Goal: Use online tool/utility: Utilize a website feature to perform a specific function

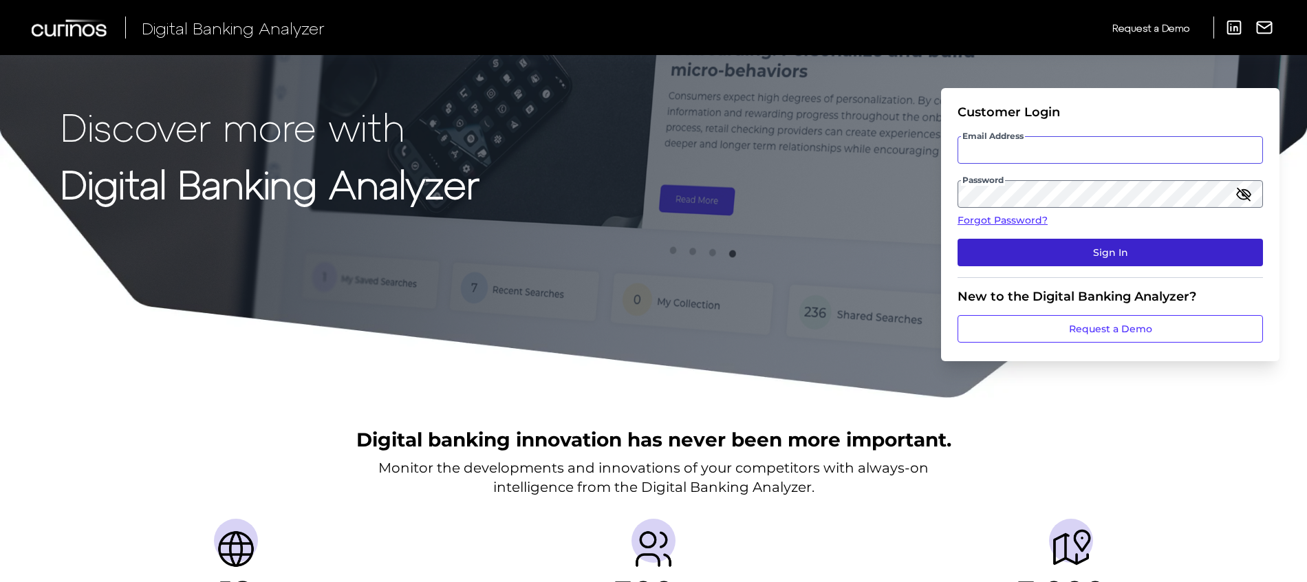
type input "[PERSON_NAME][EMAIL_ADDRESS][DOMAIN_NAME]"
click at [990, 260] on button "Sign In" at bounding box center [1110, 253] width 305 height 28
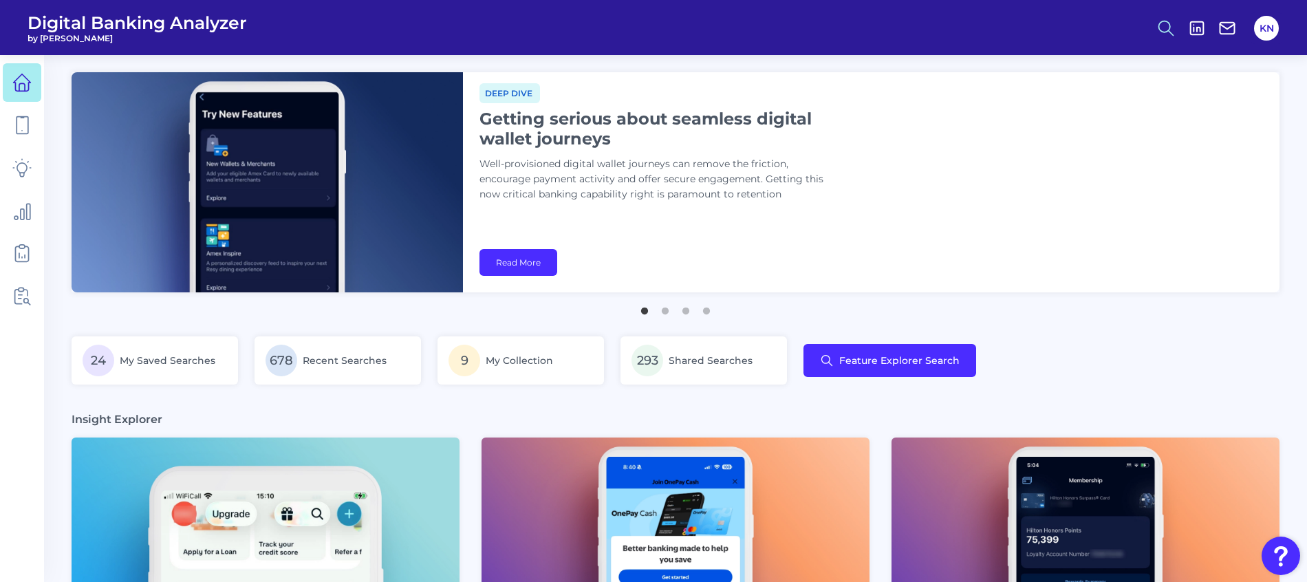
click at [1158, 28] on icon at bounding box center [1165, 28] width 19 height 19
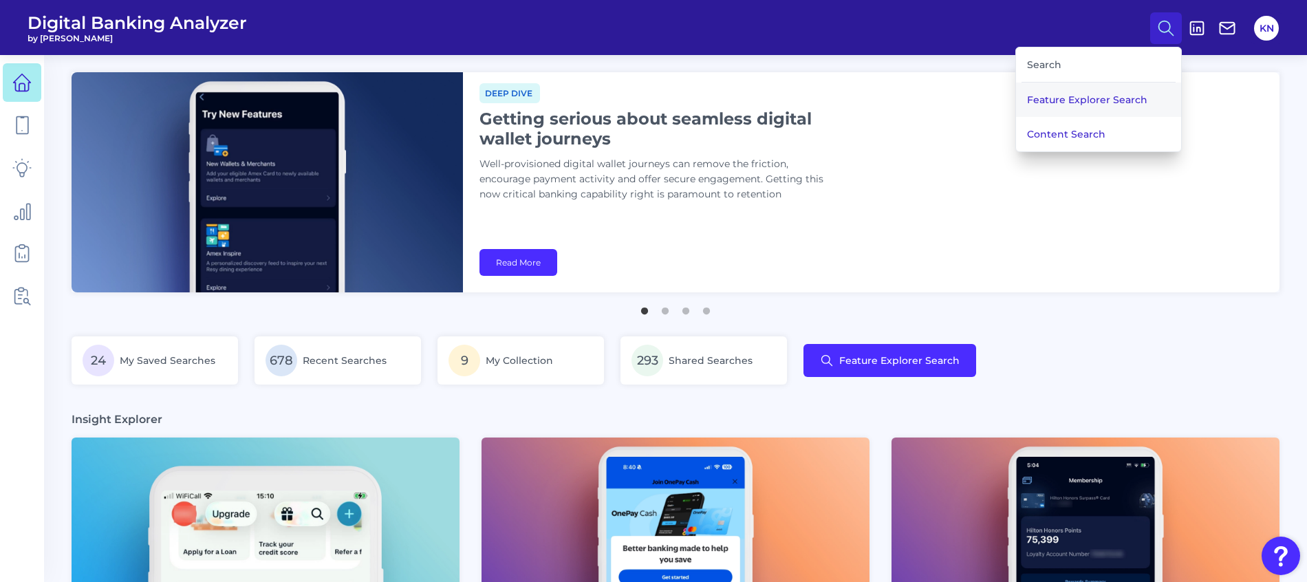
click at [1130, 104] on button "Feature Explorer Search" at bounding box center [1098, 100] width 165 height 34
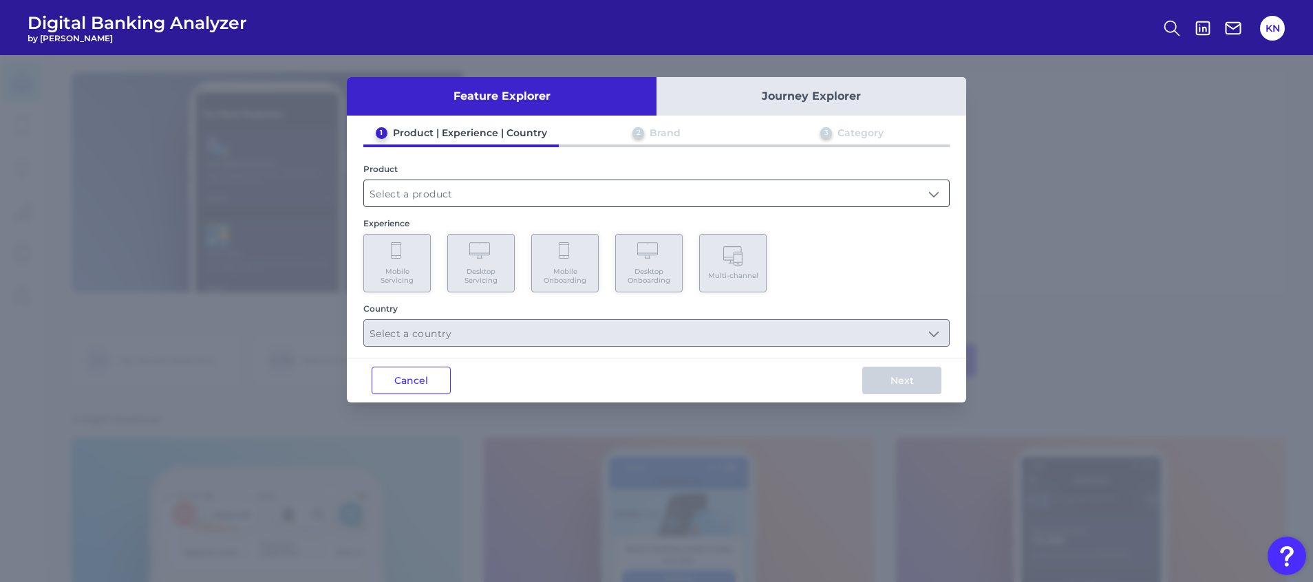
click at [418, 201] on input "text" at bounding box center [656, 193] width 585 height 26
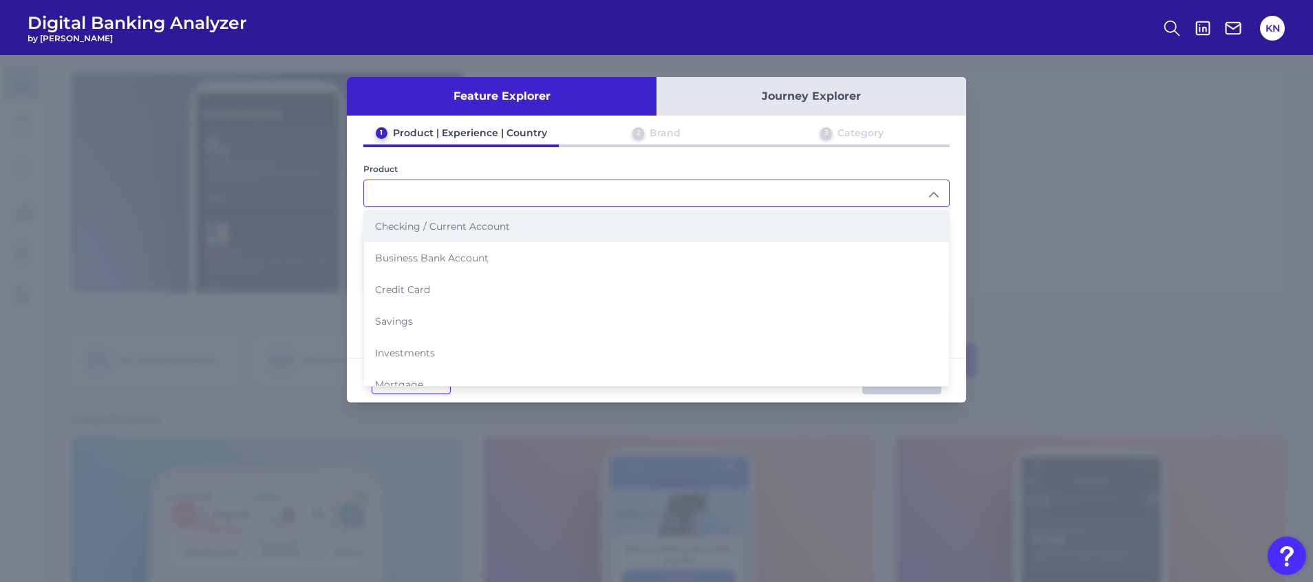
click at [416, 219] on li "Checking / Current Account" at bounding box center [656, 227] width 585 height 32
type input "Checking / Current Account"
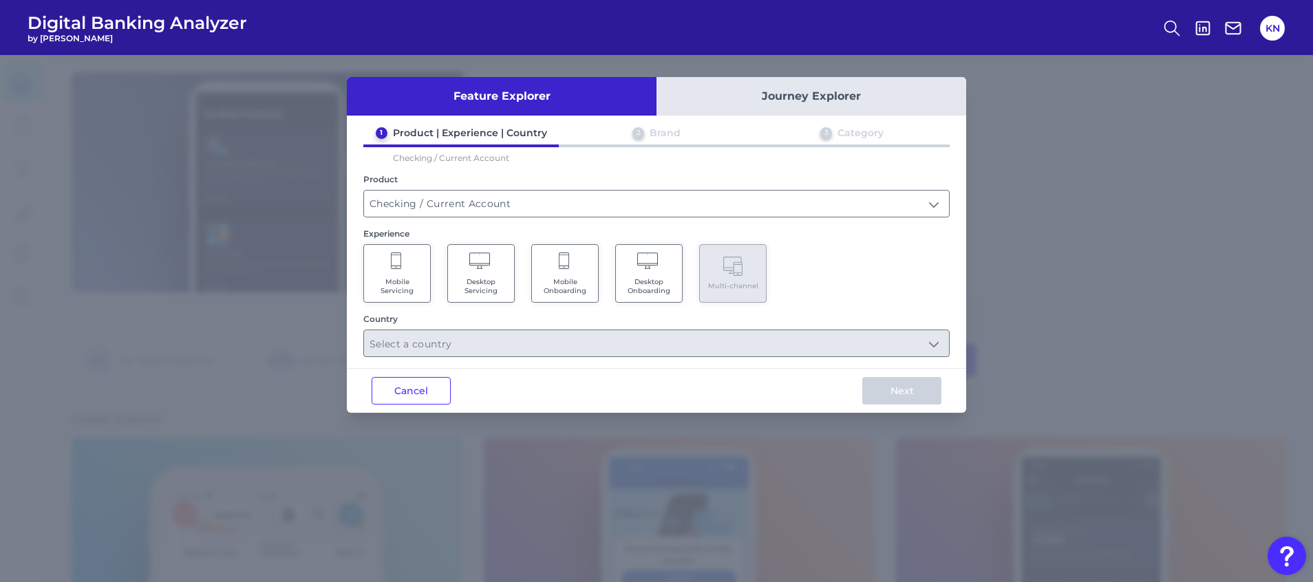
click at [406, 268] on Servicing "Mobile Servicing" at bounding box center [396, 273] width 67 height 58
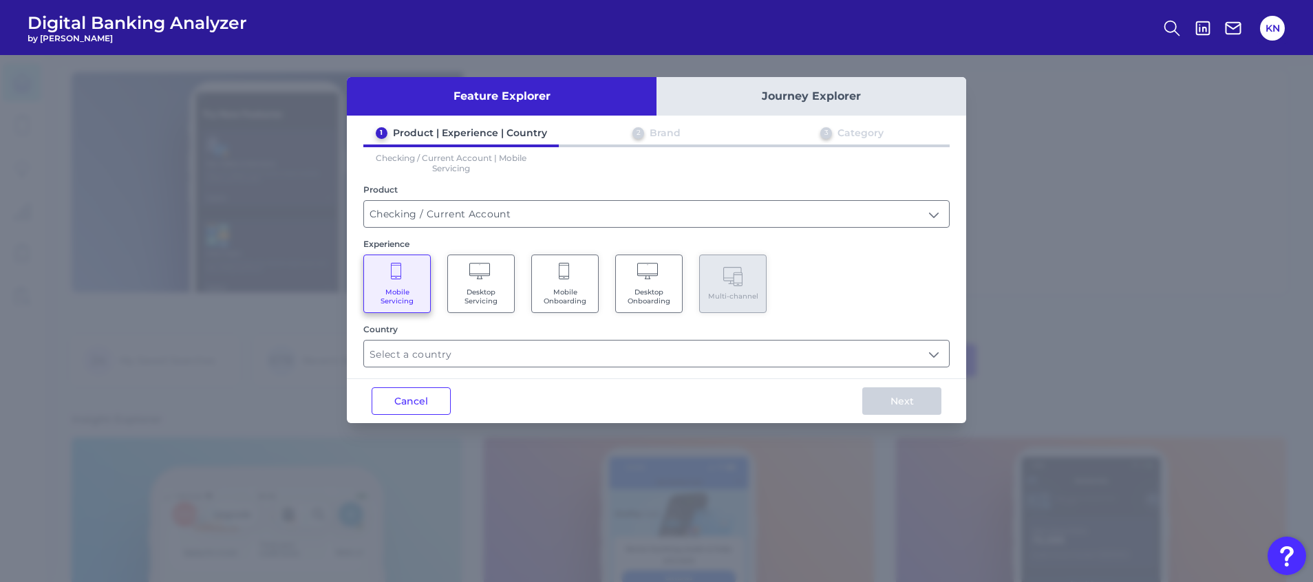
click at [476, 270] on icon at bounding box center [481, 272] width 24 height 19
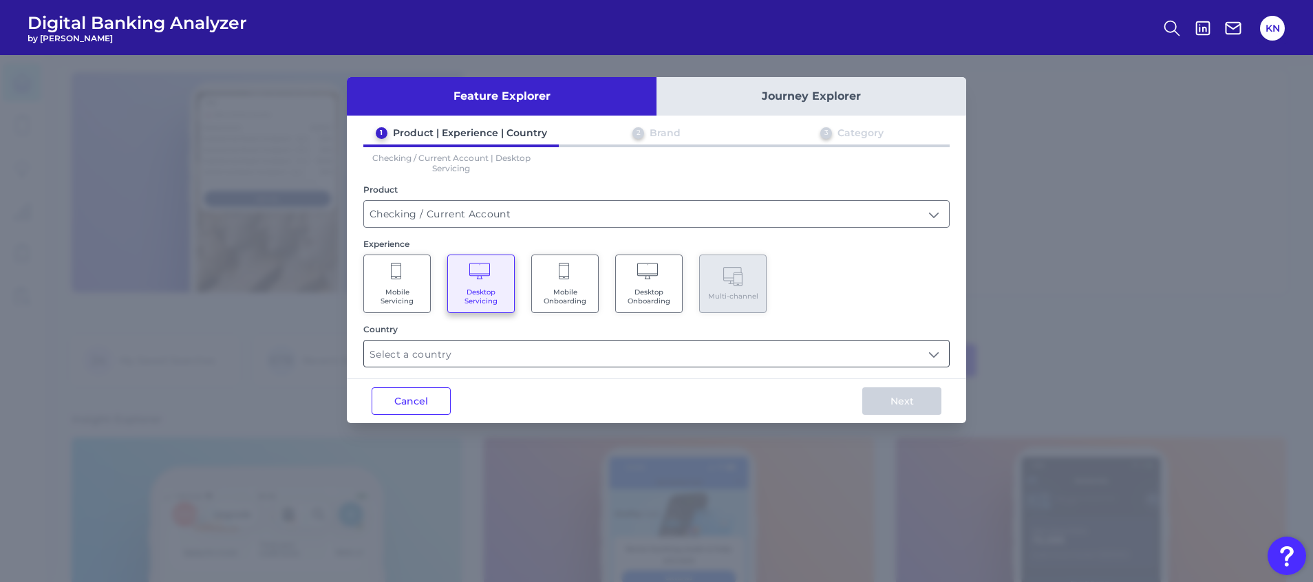
click at [505, 348] on input "text" at bounding box center [656, 354] width 585 height 26
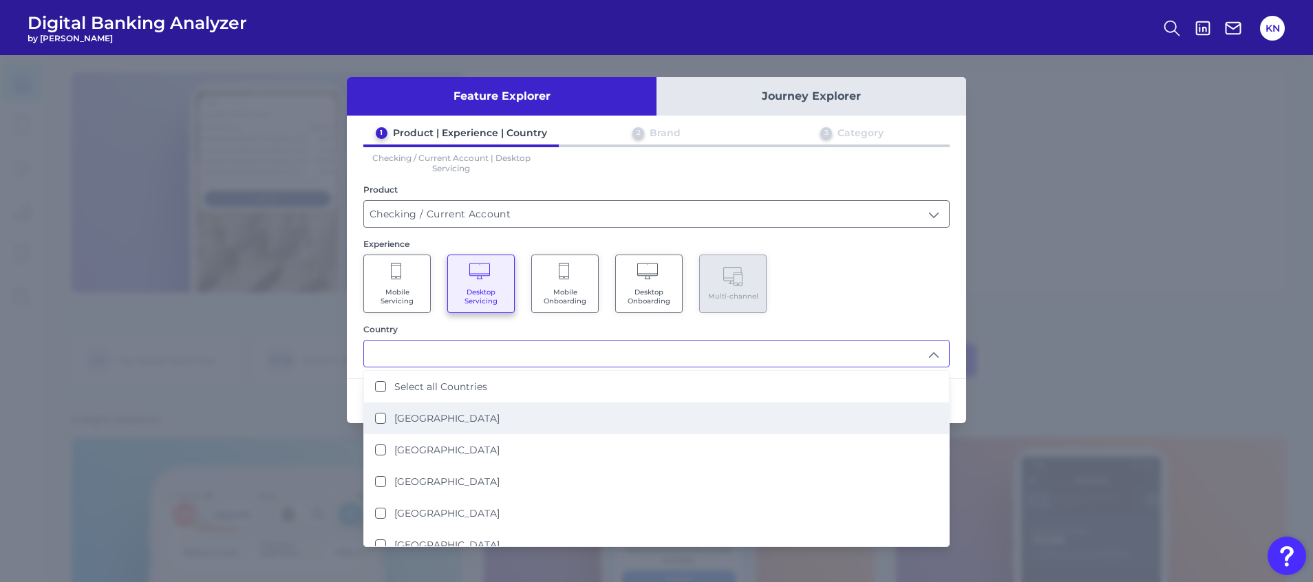
click at [448, 420] on label "[GEOGRAPHIC_DATA]" at bounding box center [446, 418] width 105 height 12
type input "[GEOGRAPHIC_DATA]"
click at [854, 219] on input "Checking / Current Account" at bounding box center [656, 214] width 585 height 26
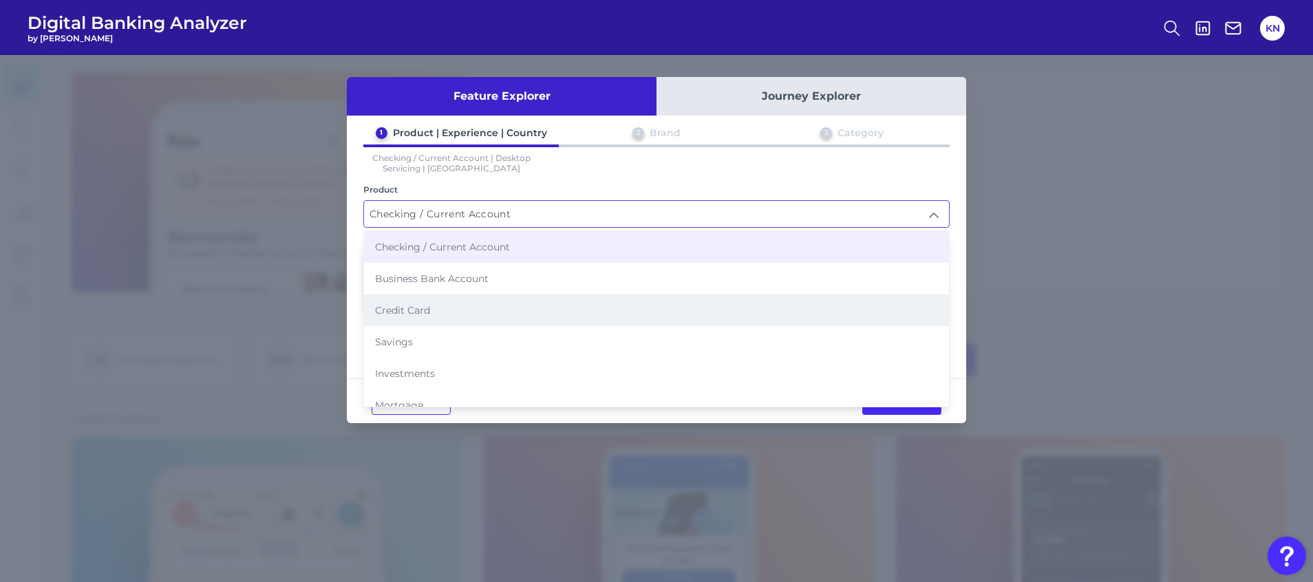
click at [712, 318] on li "Credit Card" at bounding box center [656, 310] width 585 height 32
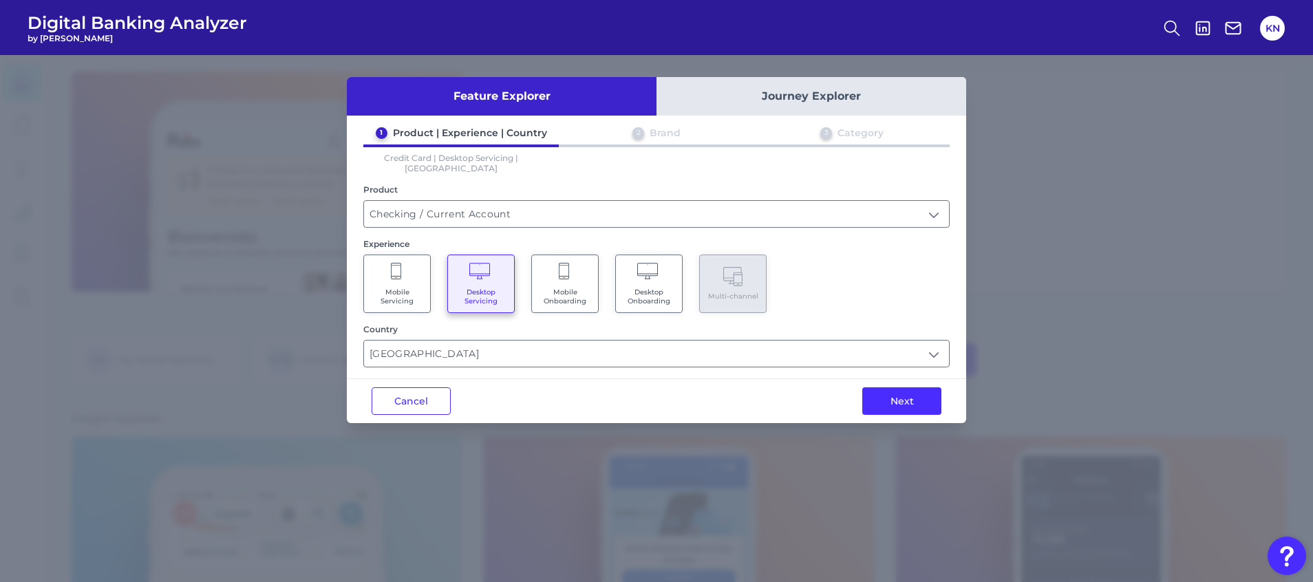
type input "Credit Card"
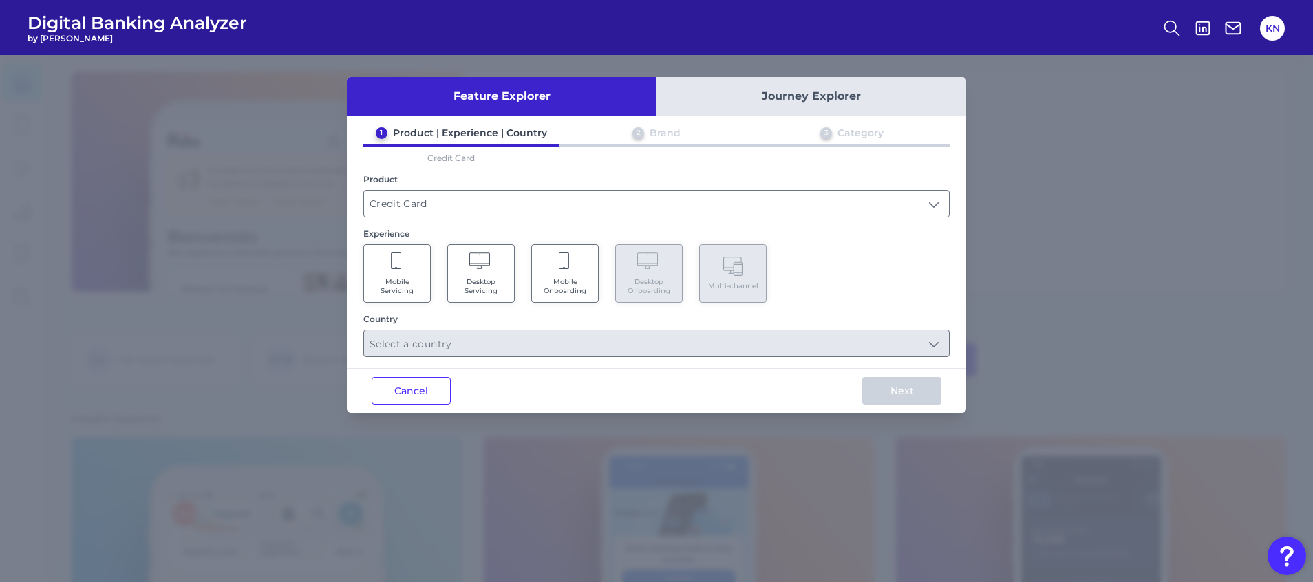
click at [498, 266] on Servicing "Desktop Servicing" at bounding box center [480, 273] width 67 height 58
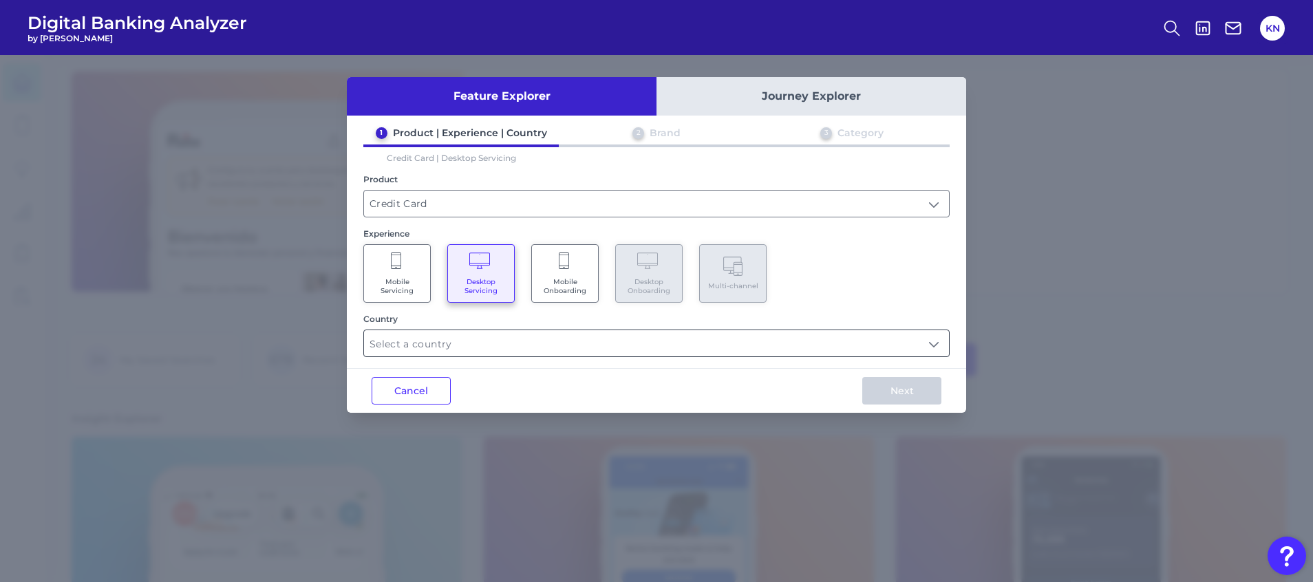
click at [496, 340] on input "text" at bounding box center [656, 343] width 585 height 26
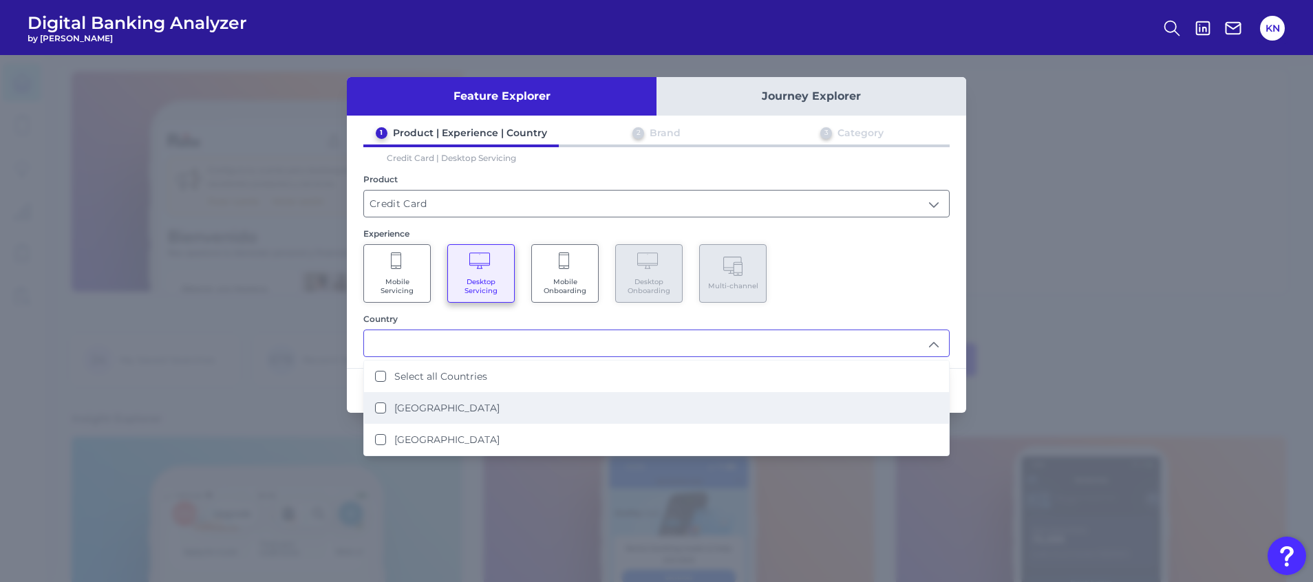
click at [485, 407] on li "[GEOGRAPHIC_DATA]" at bounding box center [656, 408] width 585 height 32
type input "[GEOGRAPHIC_DATA]"
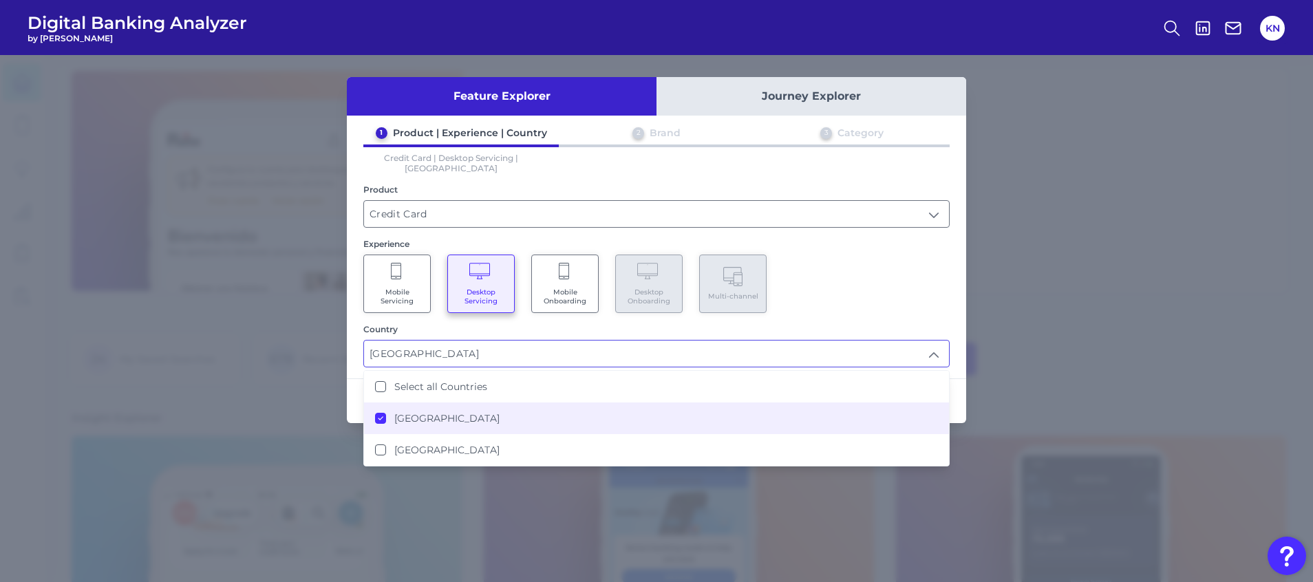
click at [921, 271] on div "Mobile Servicing Desktop Servicing Mobile Onboarding Desktop Onboarding Multi-c…" at bounding box center [656, 284] width 586 height 58
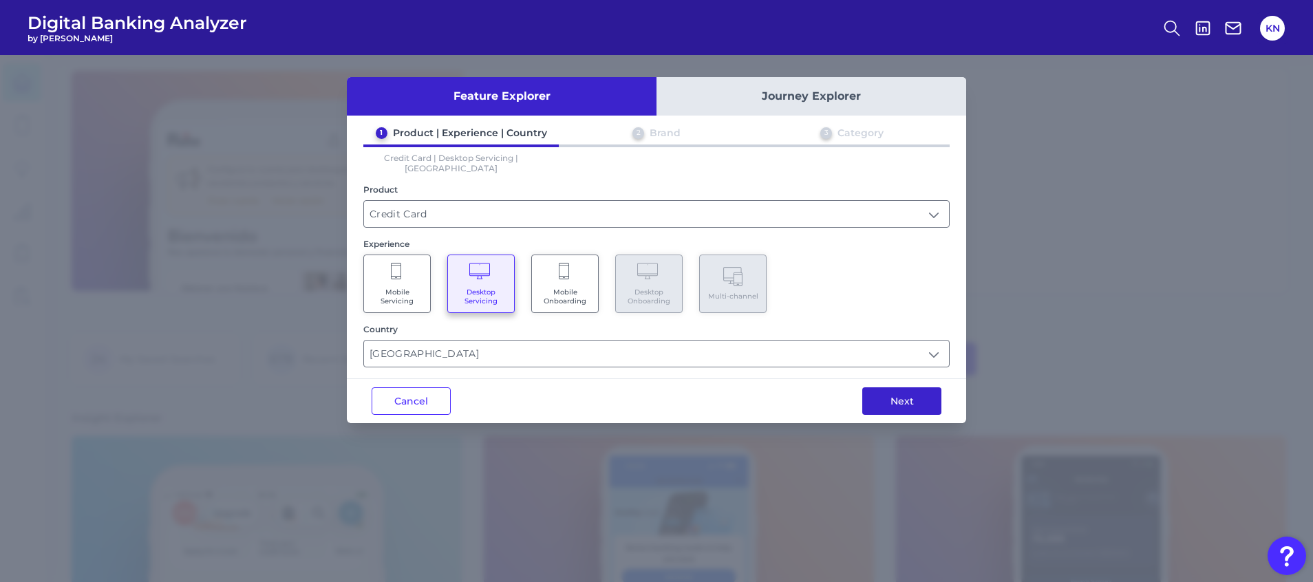
click at [925, 387] on button "Next" at bounding box center [901, 401] width 79 height 28
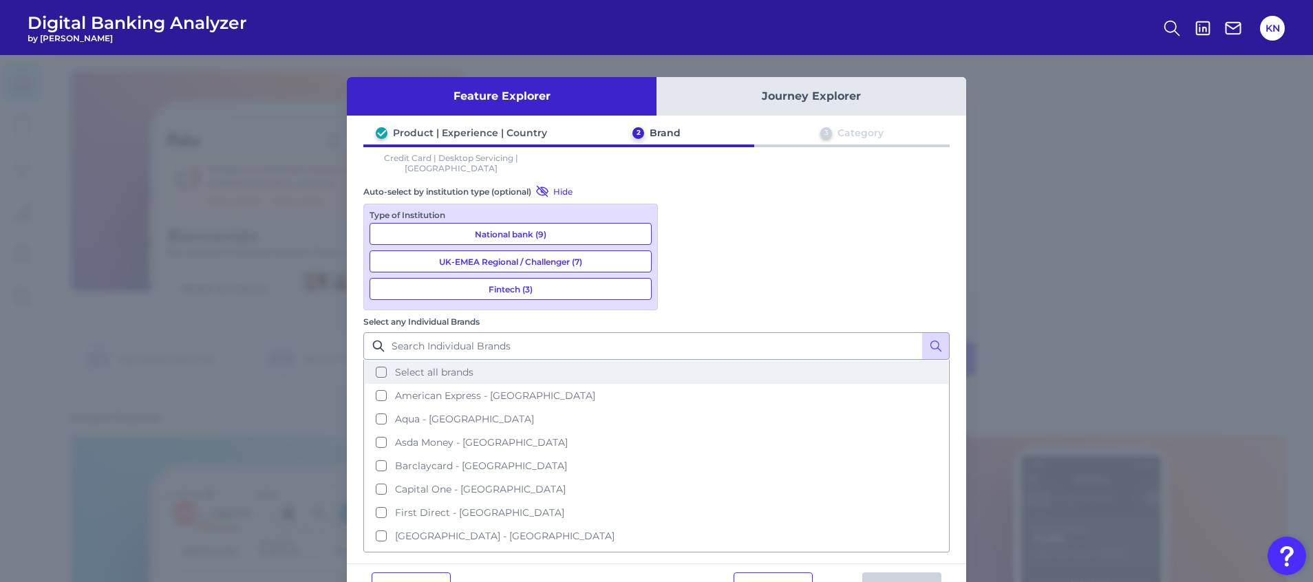
click at [808, 360] on button "Select all brands" at bounding box center [656, 371] width 583 height 23
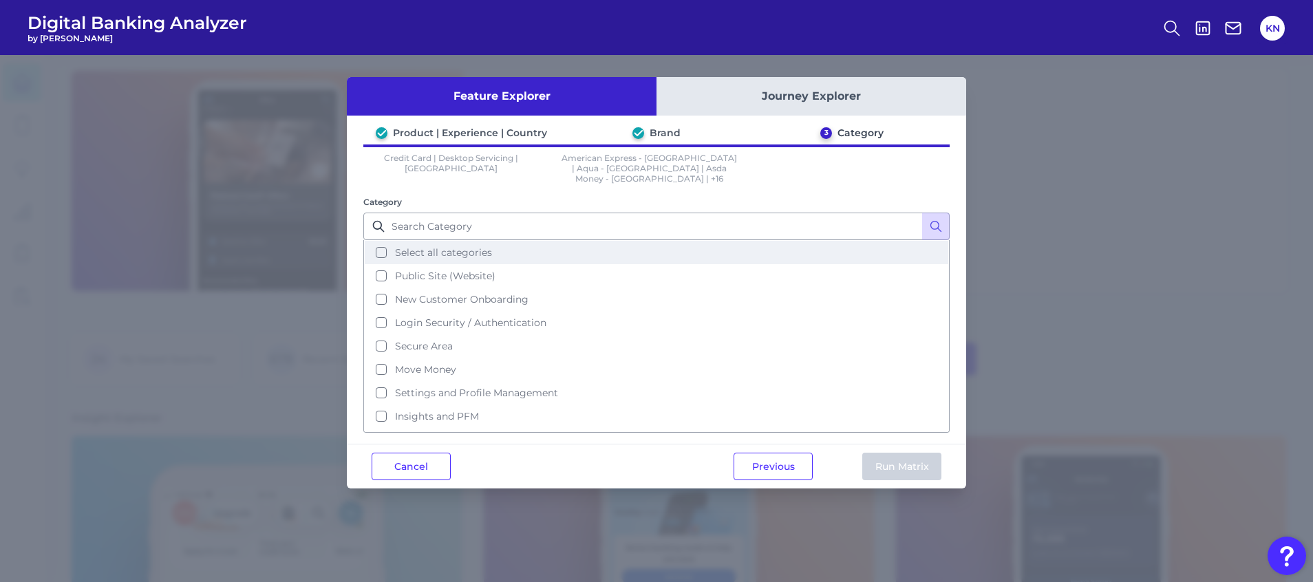
click at [611, 241] on button "Select all categories" at bounding box center [656, 252] width 583 height 23
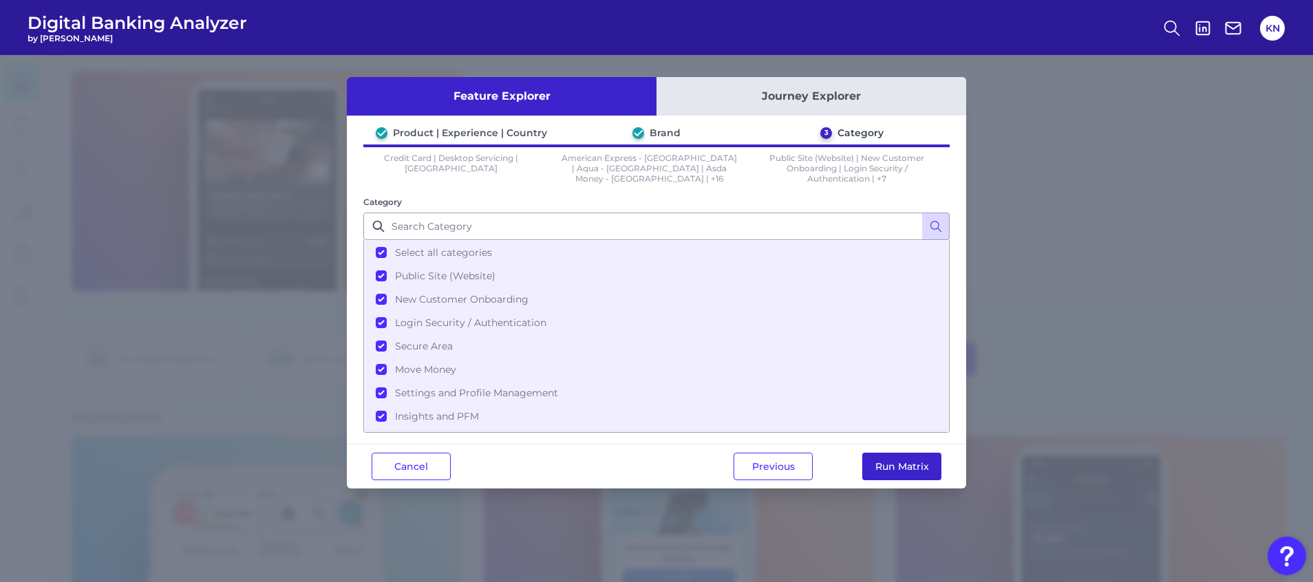
click at [893, 462] on button "Run Matrix" at bounding box center [901, 467] width 79 height 28
